Goal: Find specific page/section: Find specific page/section

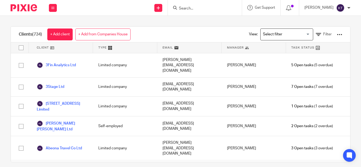
click at [186, 8] on input "Search" at bounding box center [202, 8] width 48 height 5
click at [186, 9] on input "Search" at bounding box center [202, 8] width 48 height 5
click at [183, 8] on input "Search" at bounding box center [202, 8] width 48 height 5
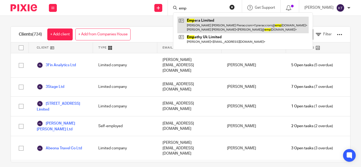
type input "emp"
click at [197, 25] on link at bounding box center [242, 25] width 131 height 16
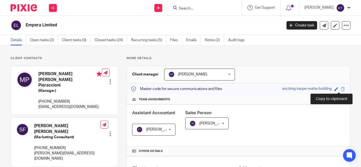
click at [341, 89] on span at bounding box center [343, 89] width 4 height 4
click at [193, 5] on form at bounding box center [206, 7] width 56 height 7
click at [188, 10] on input "Search" at bounding box center [202, 8] width 48 height 5
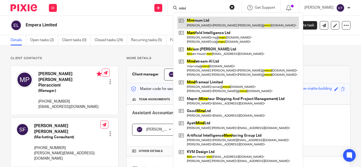
type input "mini"
click at [214, 26] on link at bounding box center [238, 23] width 122 height 12
